Goal: Navigation & Orientation: Find specific page/section

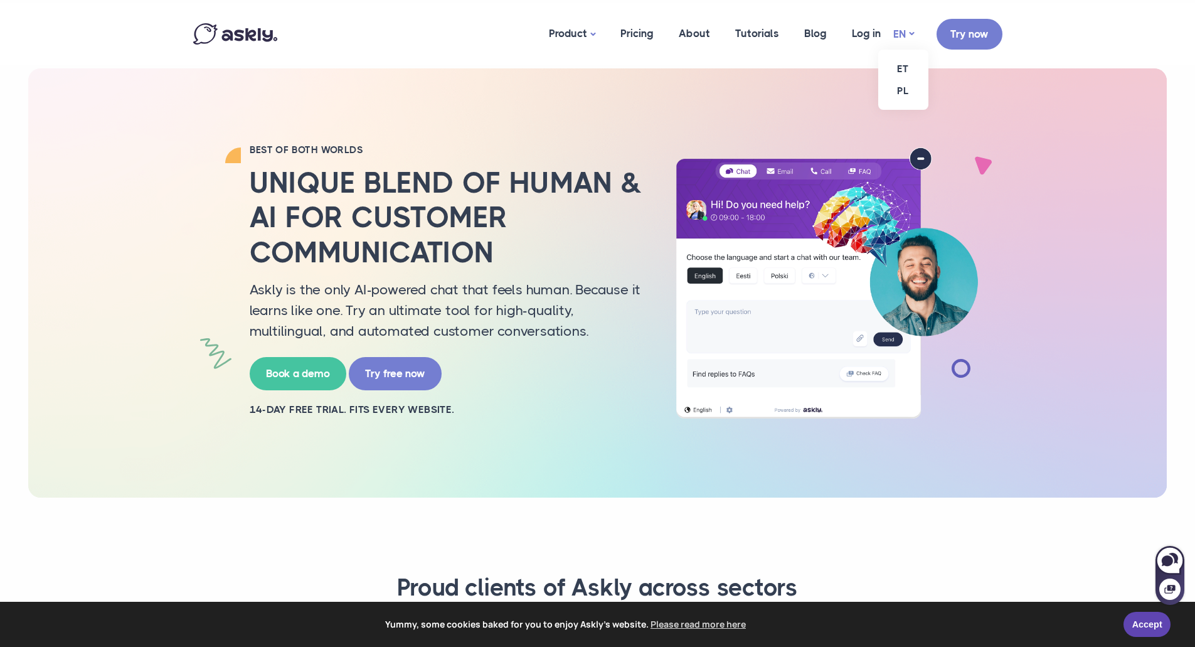
click at [907, 34] on link "EN" at bounding box center [904, 34] width 21 height 18
click at [904, 73] on link "ET" at bounding box center [903, 69] width 50 height 22
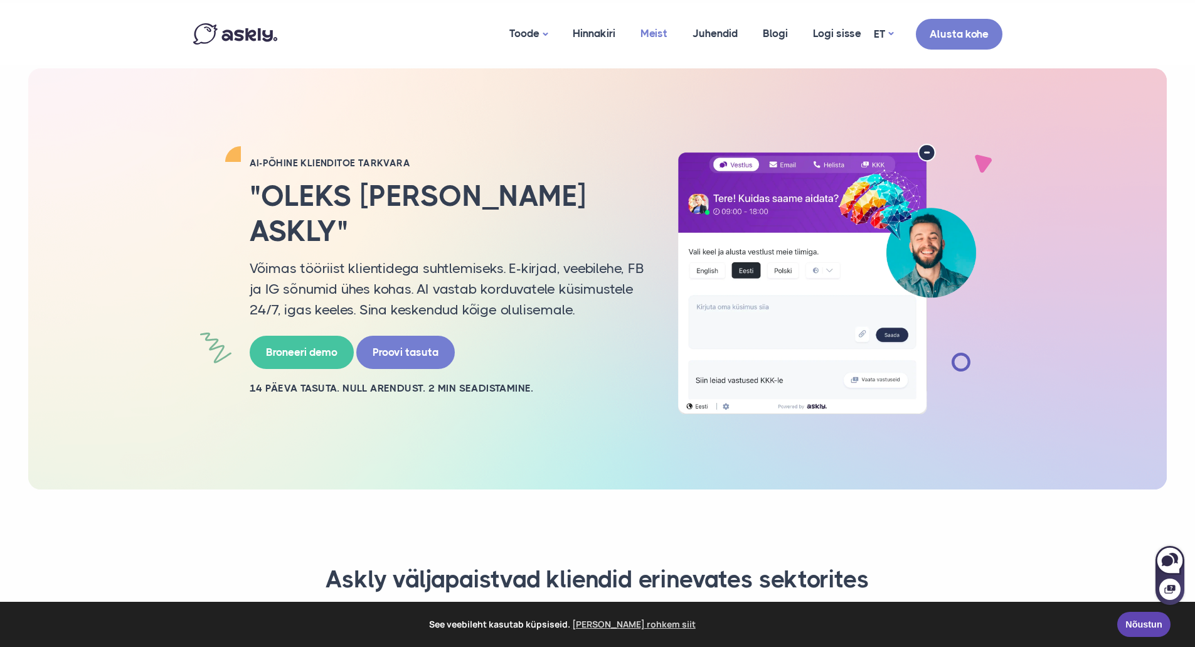
click at [646, 26] on link "Meist" at bounding box center [654, 33] width 52 height 61
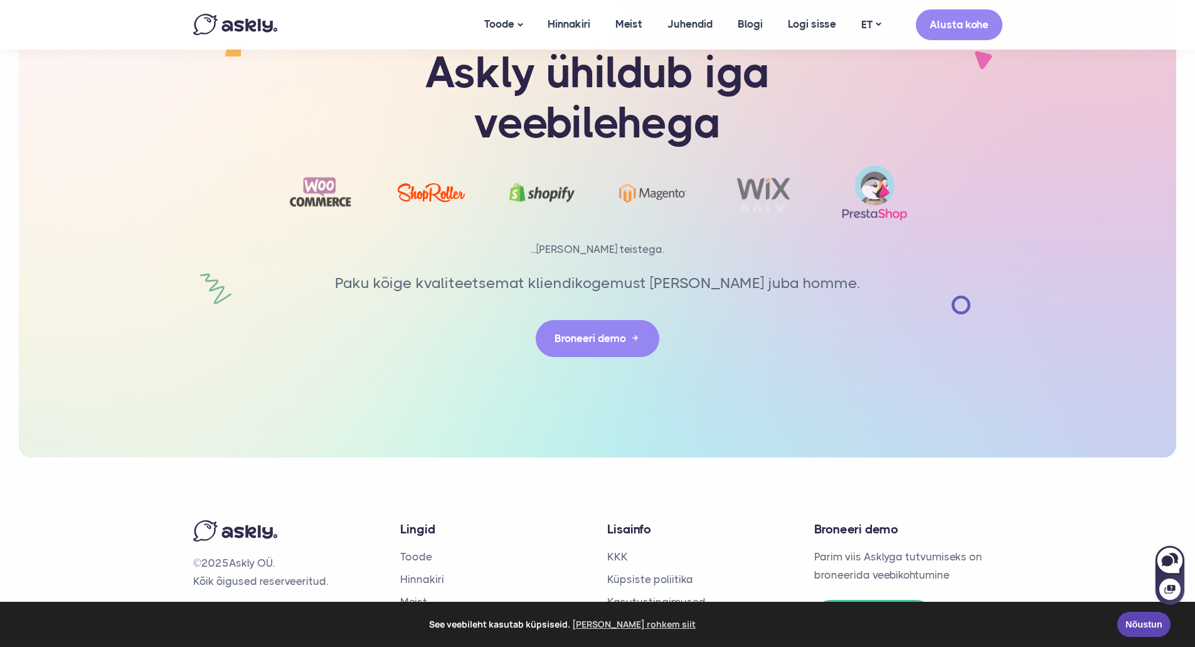
scroll to position [2753, 0]
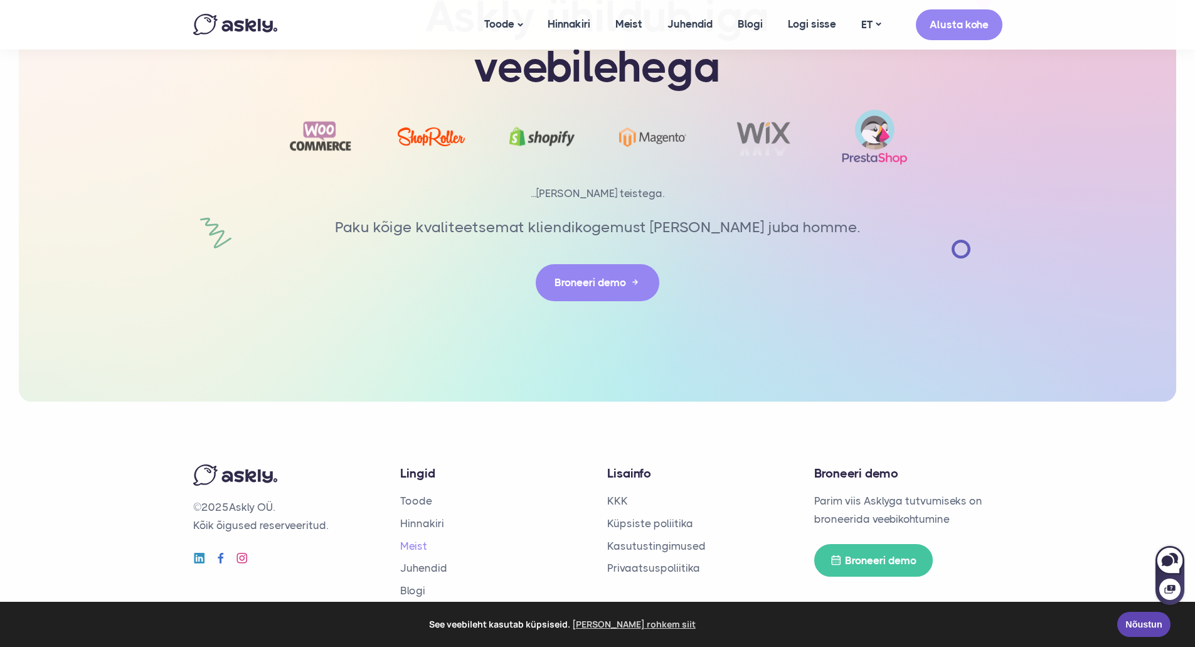
click at [420, 540] on link "Meist" at bounding box center [413, 546] width 27 height 13
